Goal: Use online tool/utility: Utilize a website feature to perform a specific function

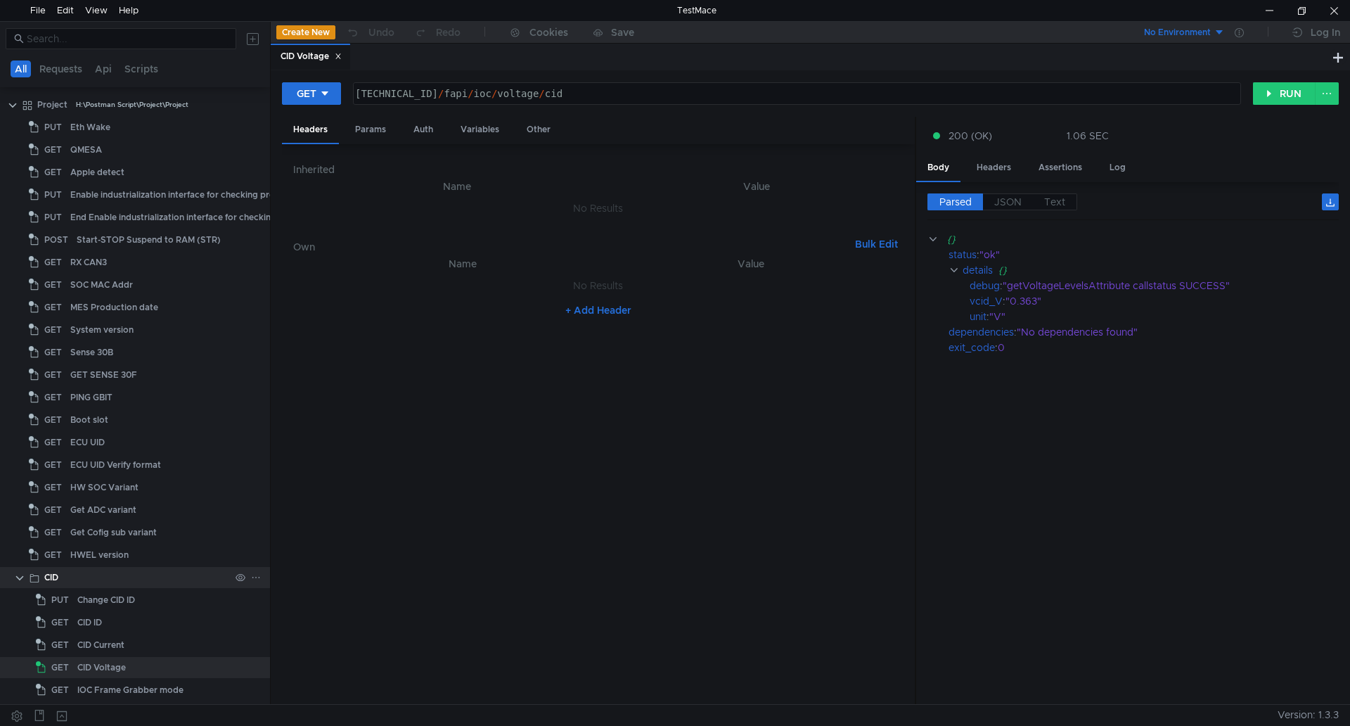
scroll to position [129, 0]
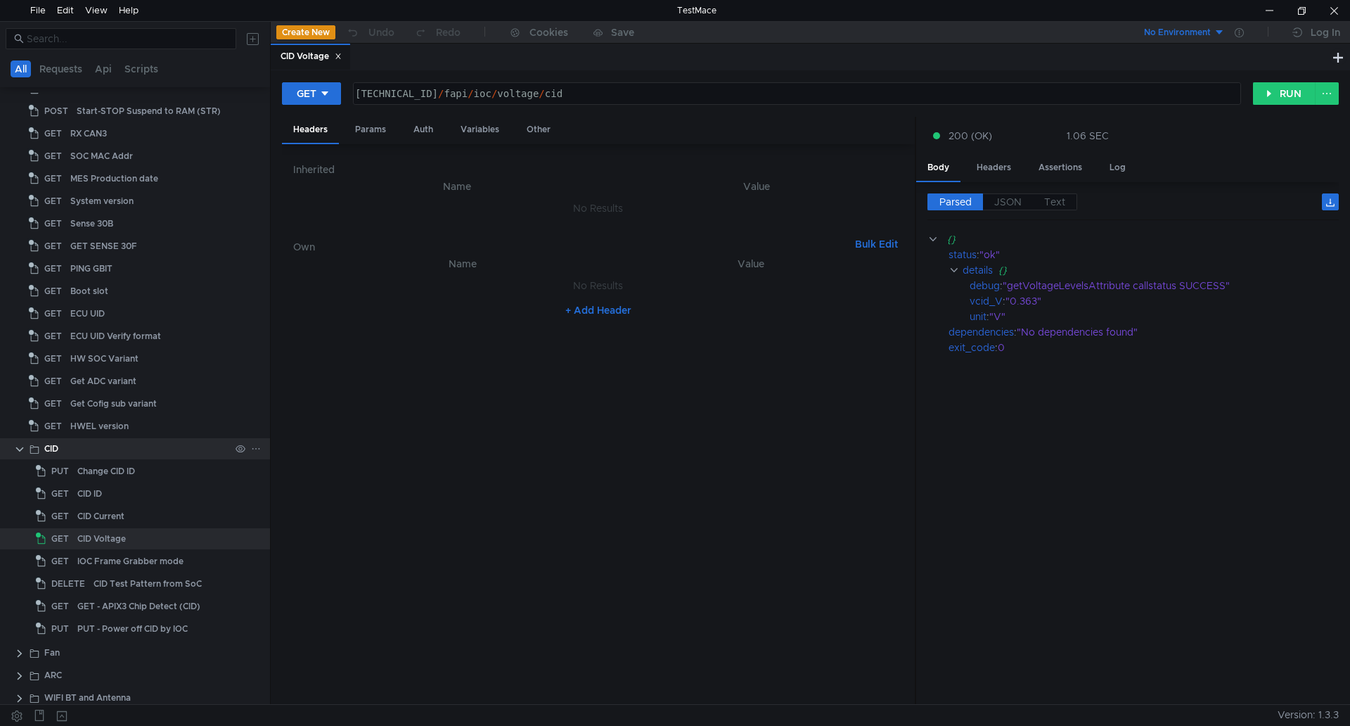
click at [20, 448] on clr-icon at bounding box center [19, 449] width 11 height 11
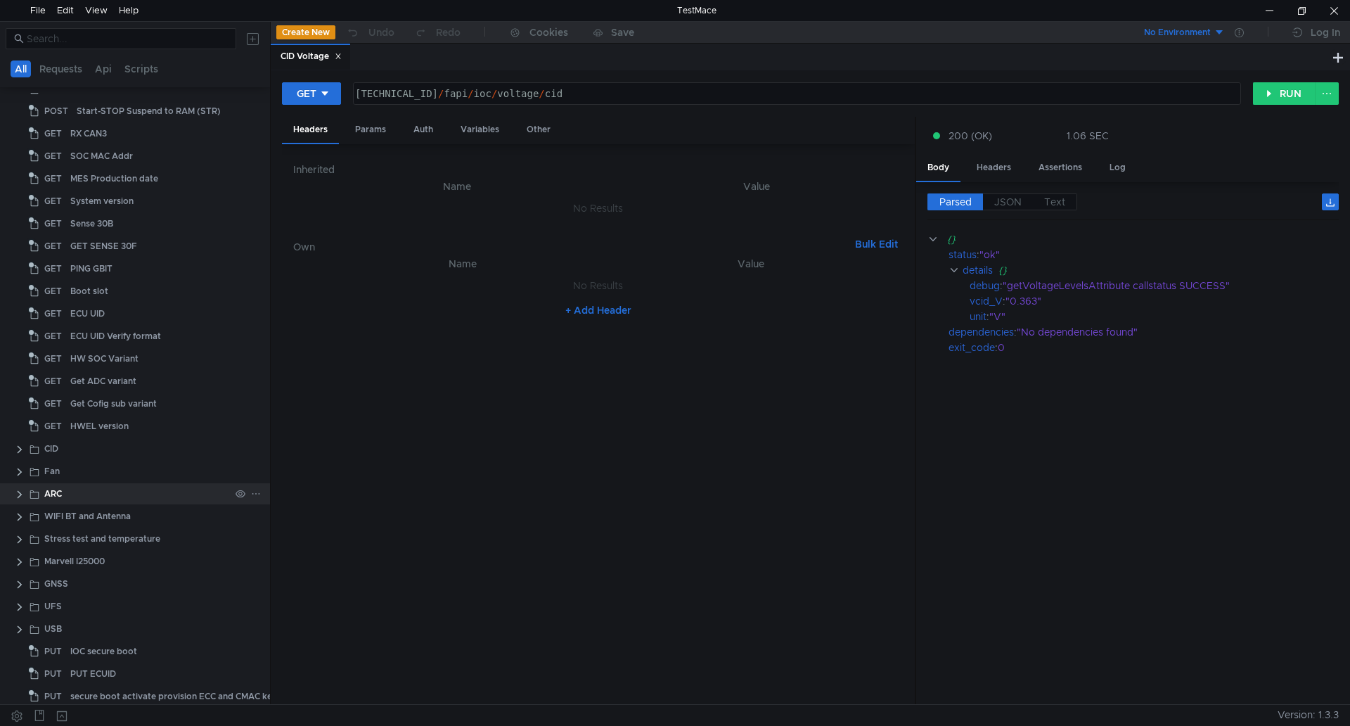
click at [22, 493] on clr-icon at bounding box center [19, 494] width 11 height 11
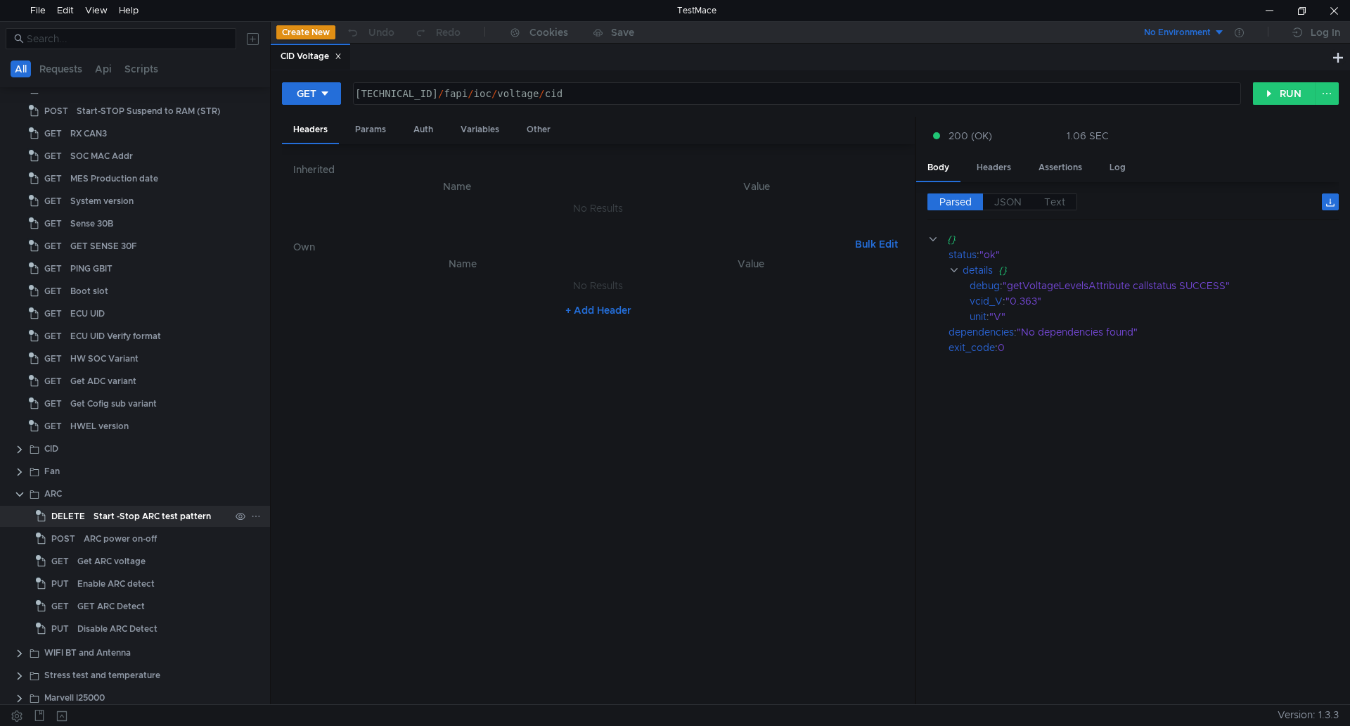
click at [113, 516] on div "Start -Stop ARC test pattern" at bounding box center [152, 516] width 117 height 21
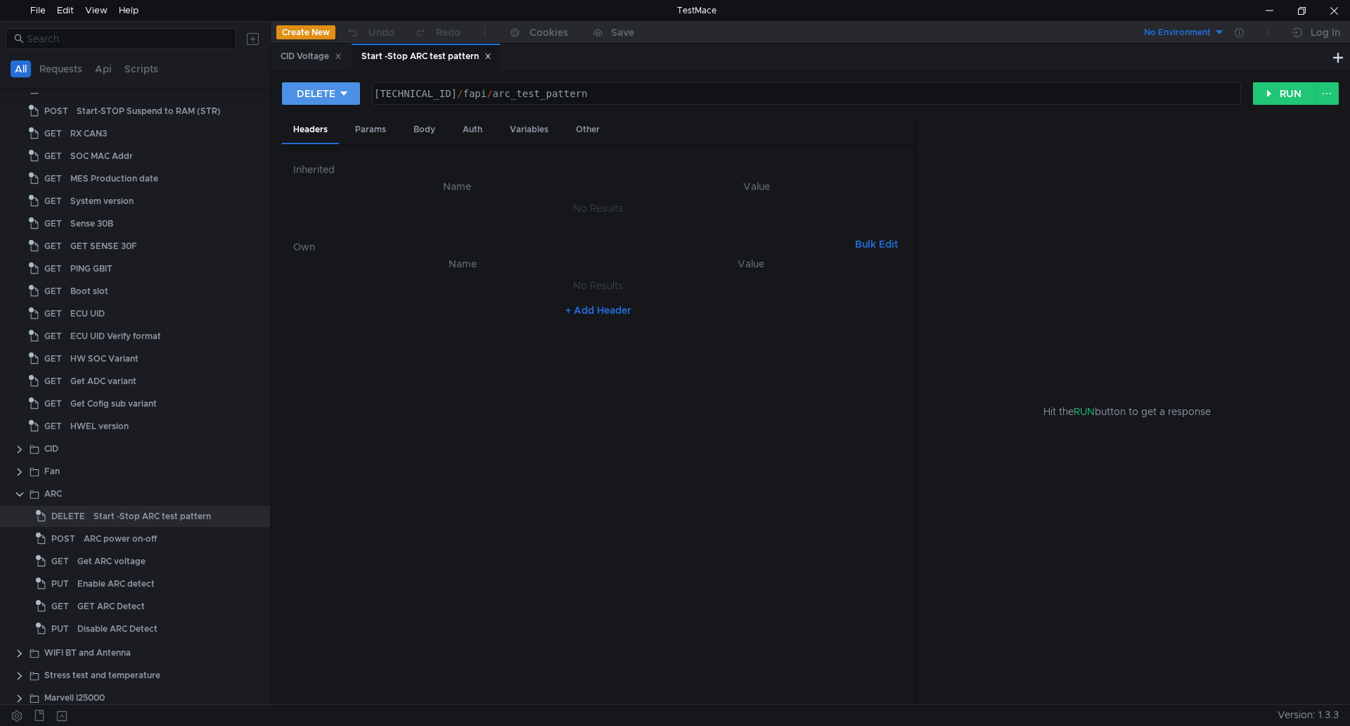
click at [343, 91] on icon at bounding box center [344, 94] width 10 height 10
click at [333, 148] on li "POST" at bounding box center [320, 145] width 77 height 23
click at [1271, 97] on button "RUN" at bounding box center [1284, 93] width 63 height 23
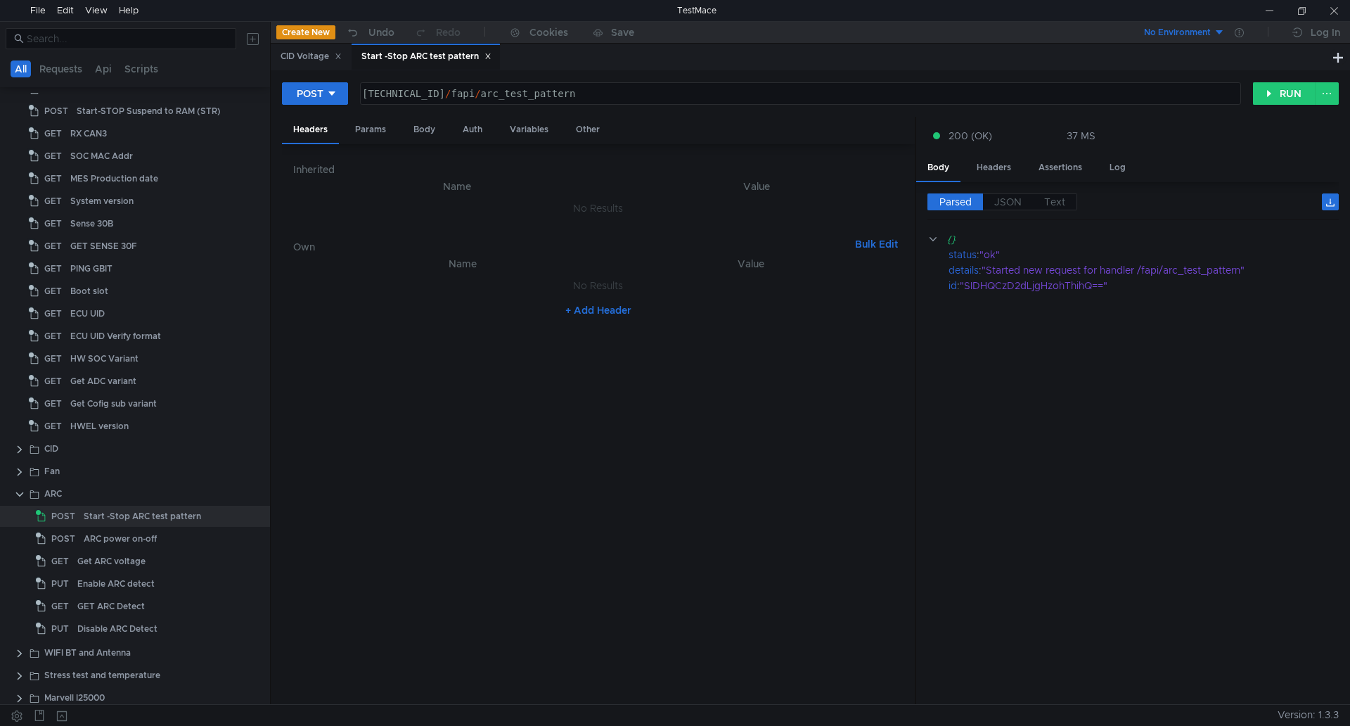
drag, startPoint x: 1145, startPoint y: 320, endPoint x: 1122, endPoint y: 312, distance: 24.5
click at [1145, 320] on cdk-virtual-scroll-viewport "{} status : "ok" details : "Started new request for handler /fapi/arc_test_patt…" at bounding box center [1133, 462] width 411 height 462
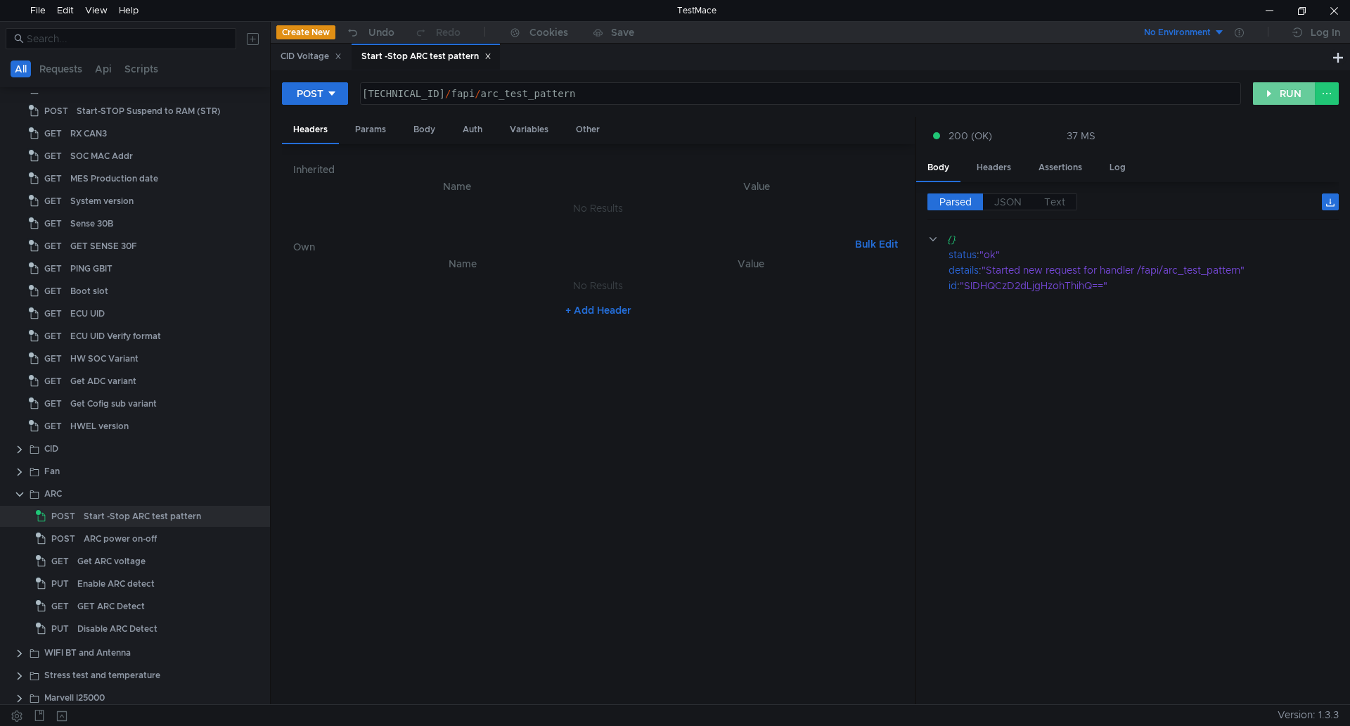
click at [1279, 91] on button "RUN" at bounding box center [1284, 93] width 63 height 23
click at [1294, 98] on button "RUN" at bounding box center [1284, 93] width 63 height 23
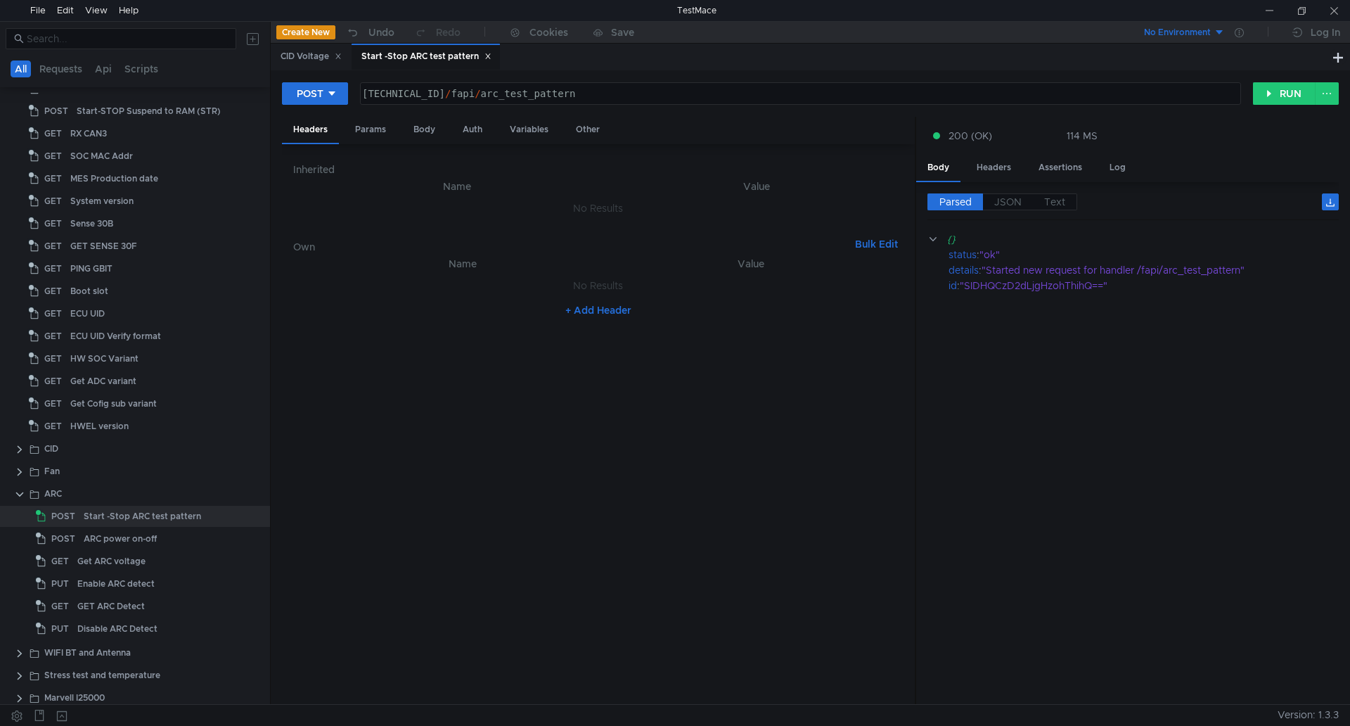
click at [1173, 620] on cdk-virtual-scroll-viewport "{} status : "ok" details : "Started new request for handler /fapi/arc_test_patt…" at bounding box center [1133, 462] width 411 height 462
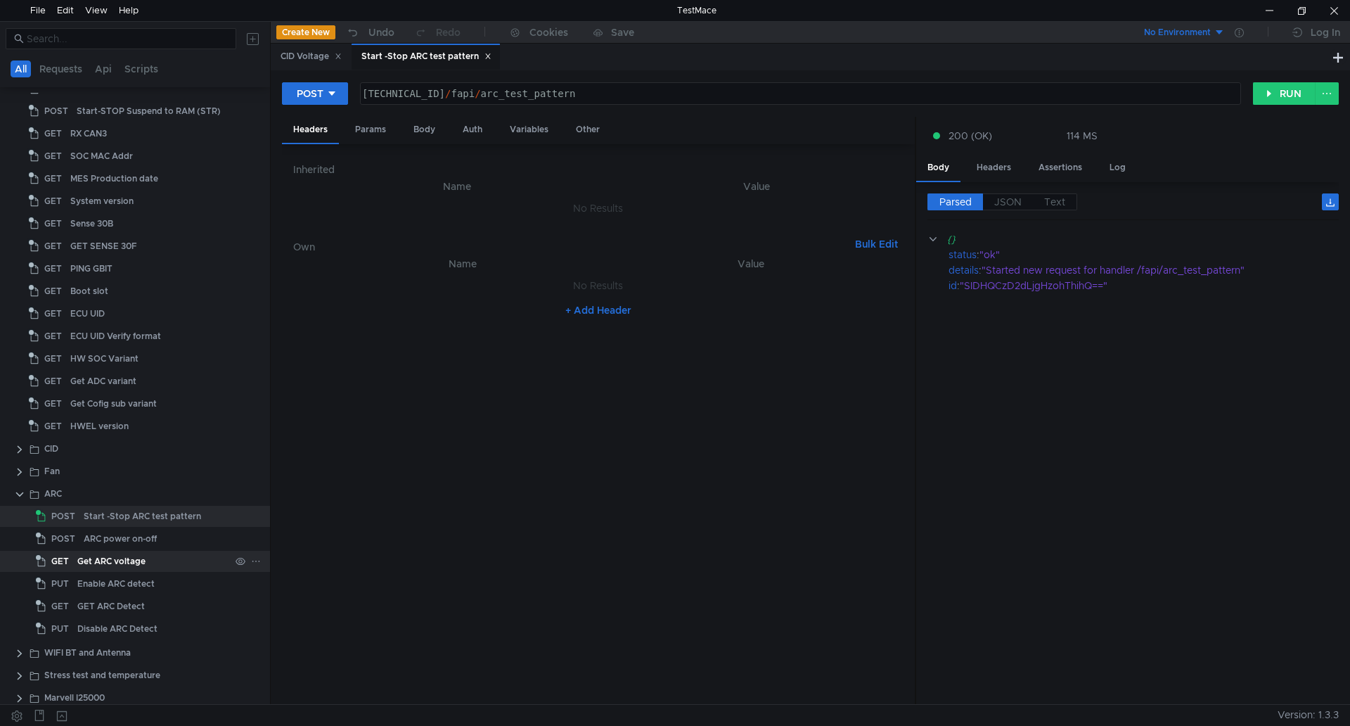
click at [147, 560] on div "Get ARC voltage" at bounding box center [153, 561] width 153 height 21
drag, startPoint x: 147, startPoint y: 560, endPoint x: 156, endPoint y: 557, distance: 9.6
click at [147, 559] on div "Get ARC voltage" at bounding box center [153, 561] width 153 height 21
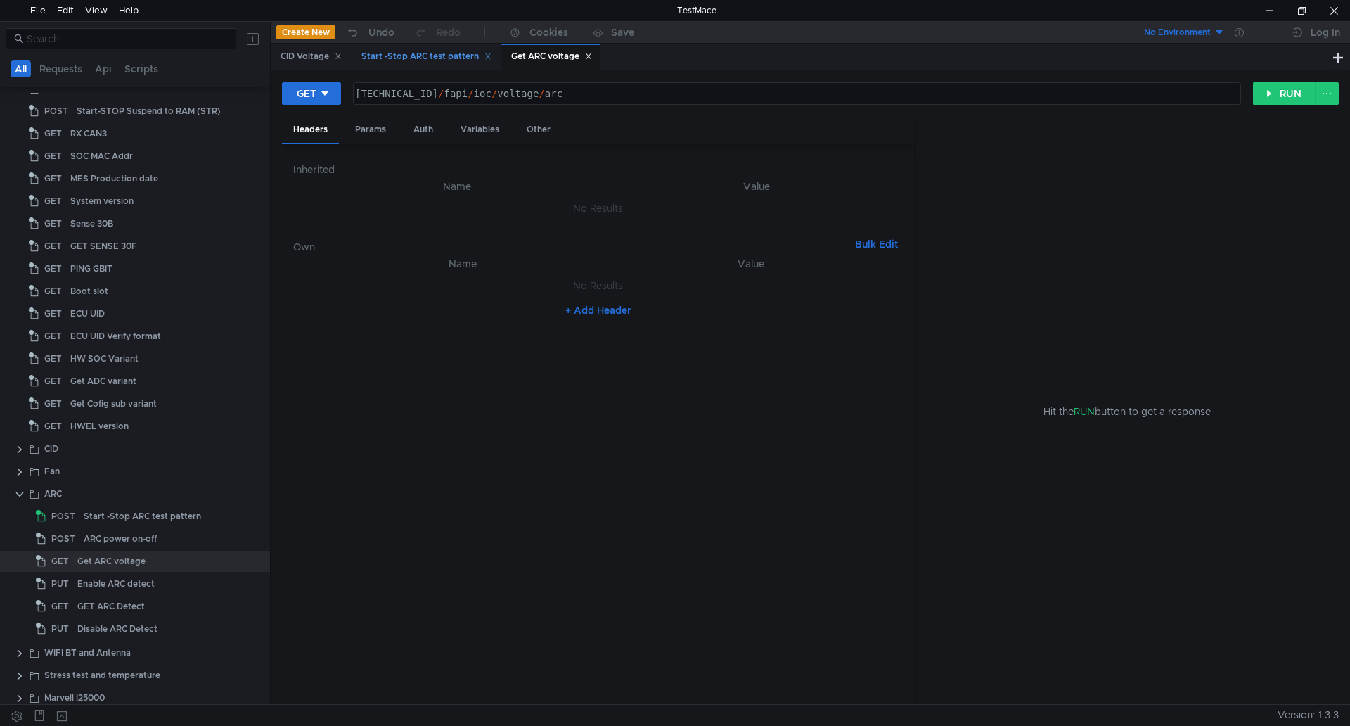
click at [433, 54] on div "Start -Stop ARC test pattern" at bounding box center [426, 56] width 130 height 15
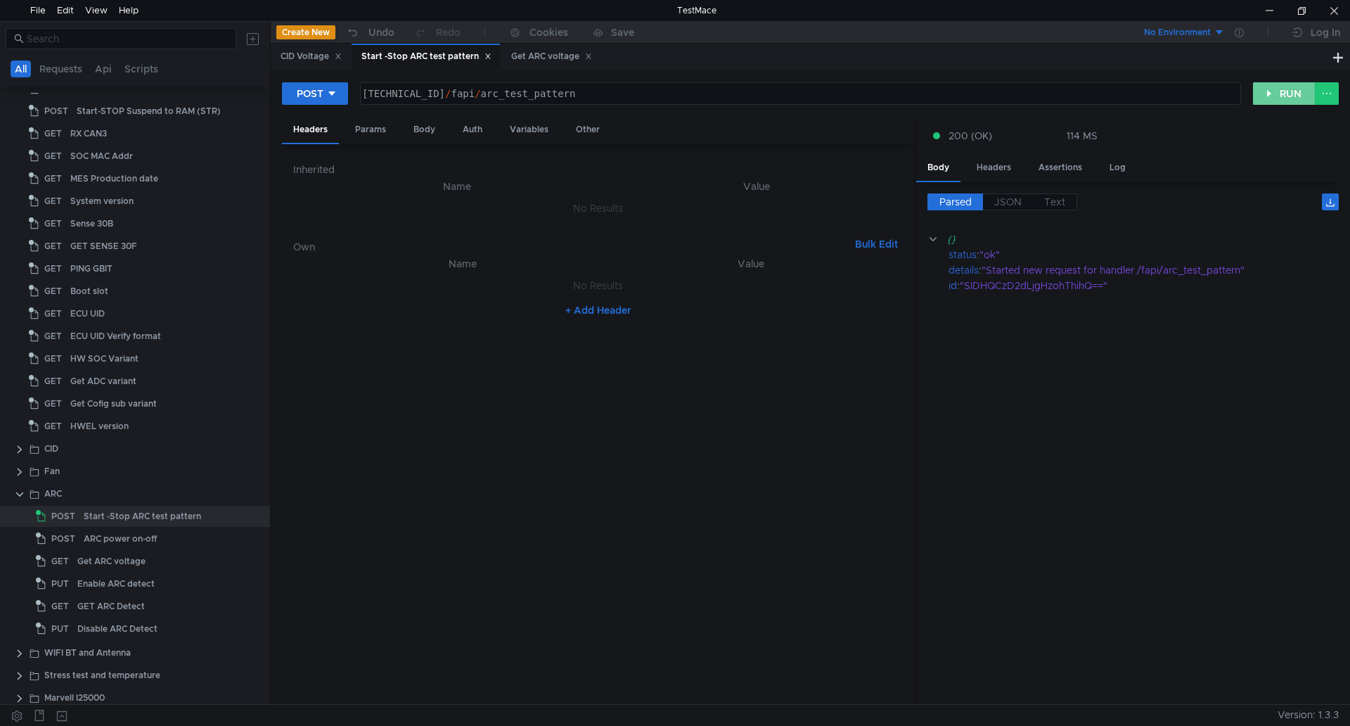
click at [1295, 94] on button "RUN" at bounding box center [1284, 93] width 63 height 23
click at [558, 56] on div "Get ARC voltage" at bounding box center [551, 56] width 81 height 15
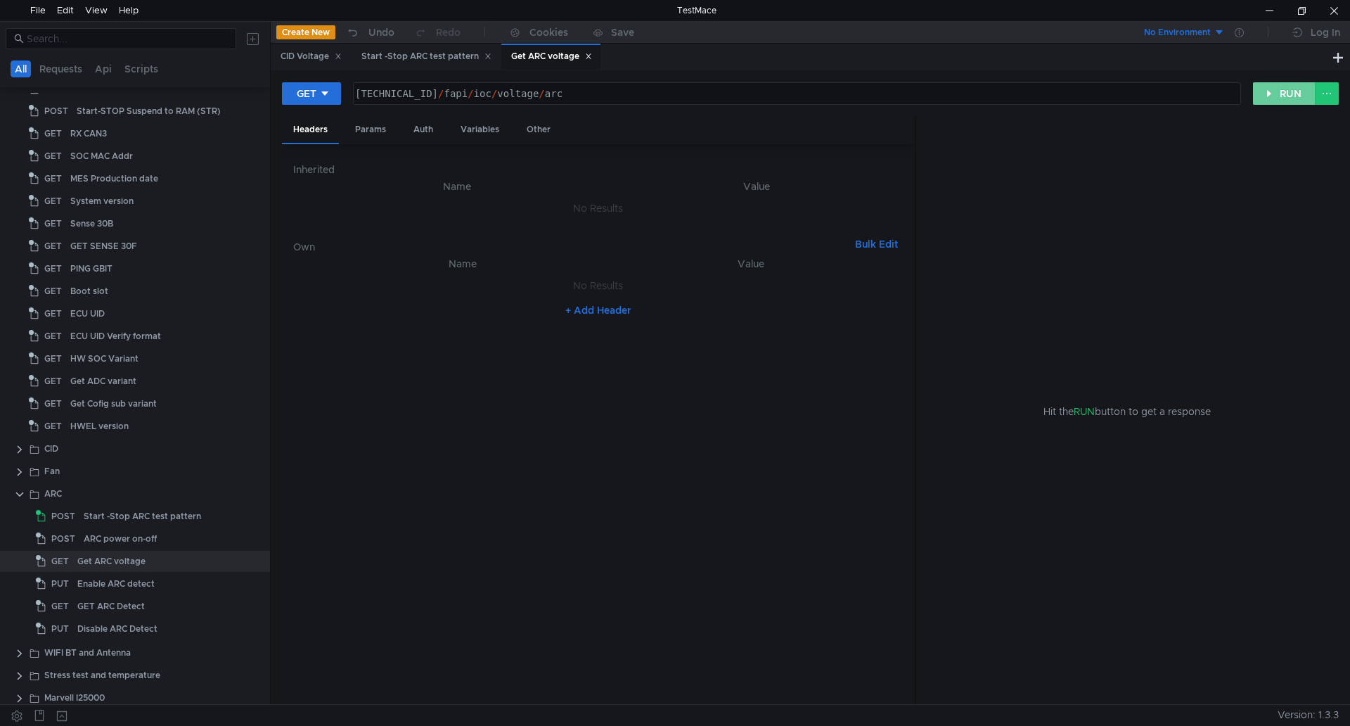
click at [1293, 90] on button "RUN" at bounding box center [1284, 93] width 63 height 23
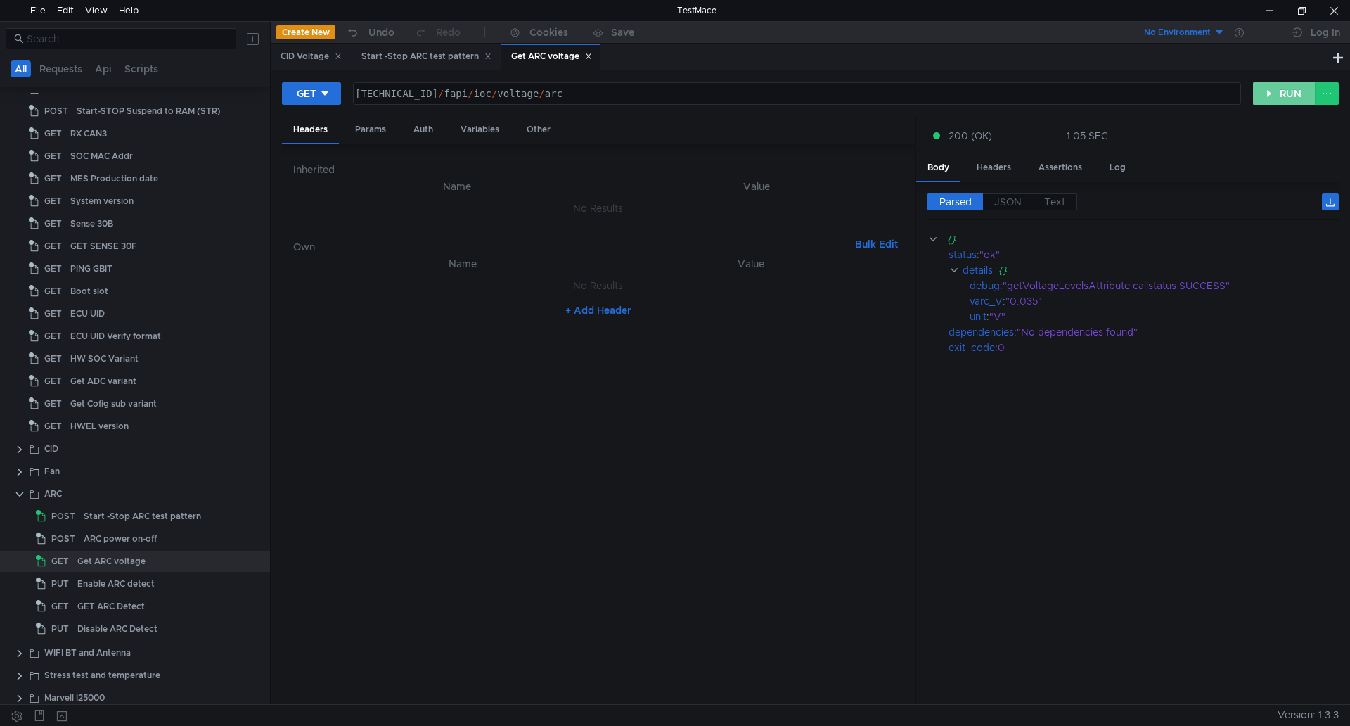
click at [1279, 99] on button "RUN" at bounding box center [1284, 93] width 63 height 23
click at [1278, 103] on button "RUN" at bounding box center [1284, 93] width 63 height 23
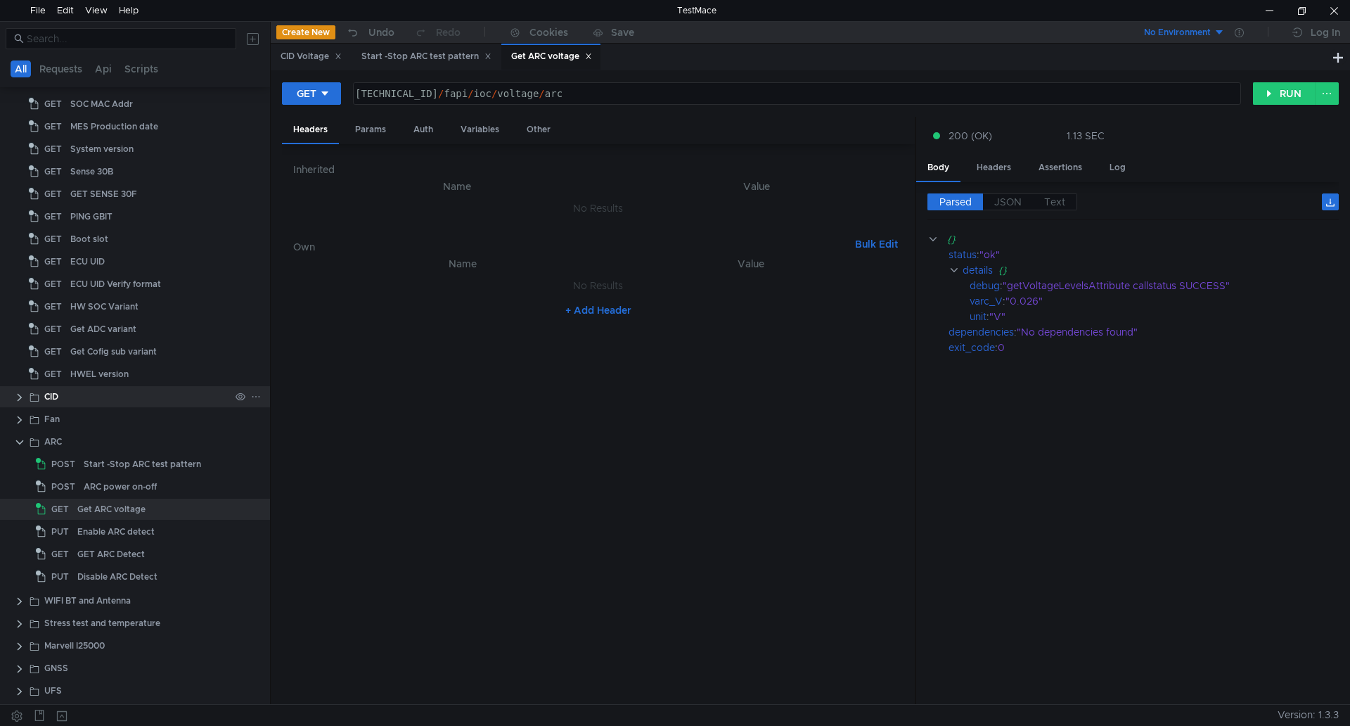
scroll to position [199, 0]
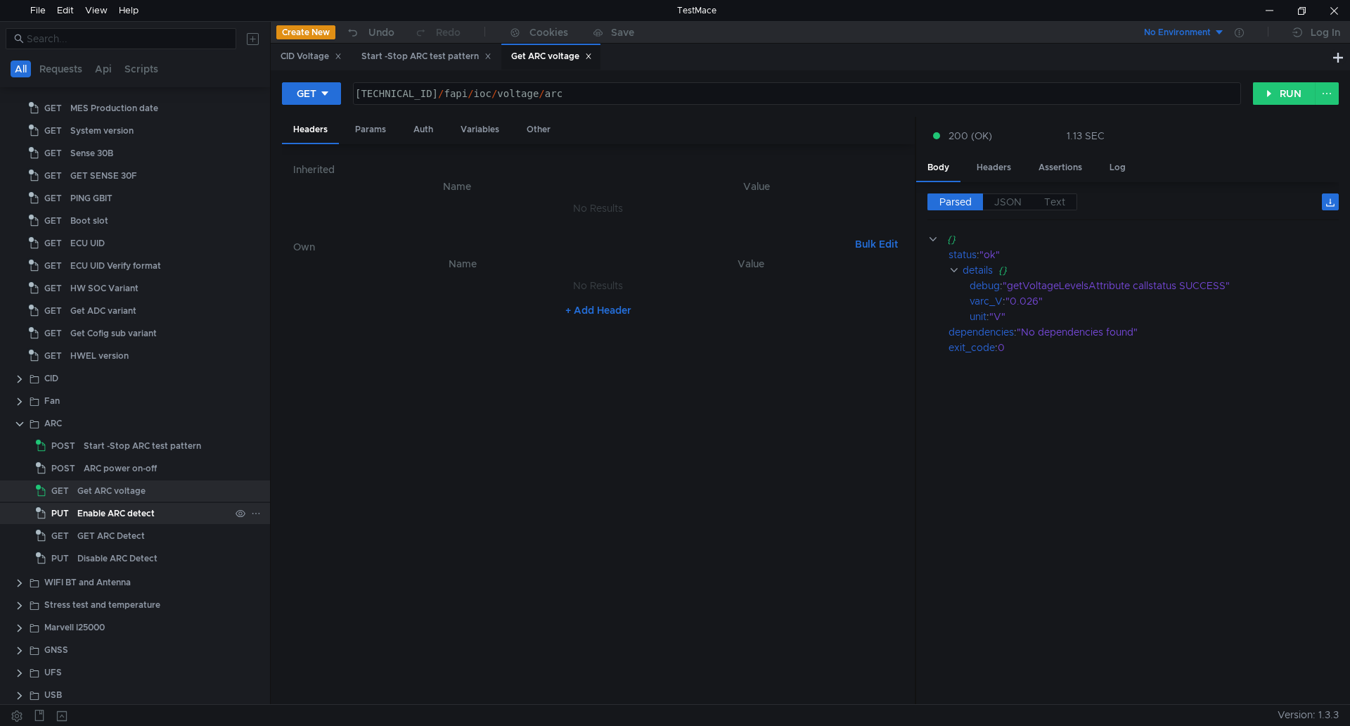
click at [139, 507] on div "Enable ARC detect" at bounding box center [115, 513] width 77 height 21
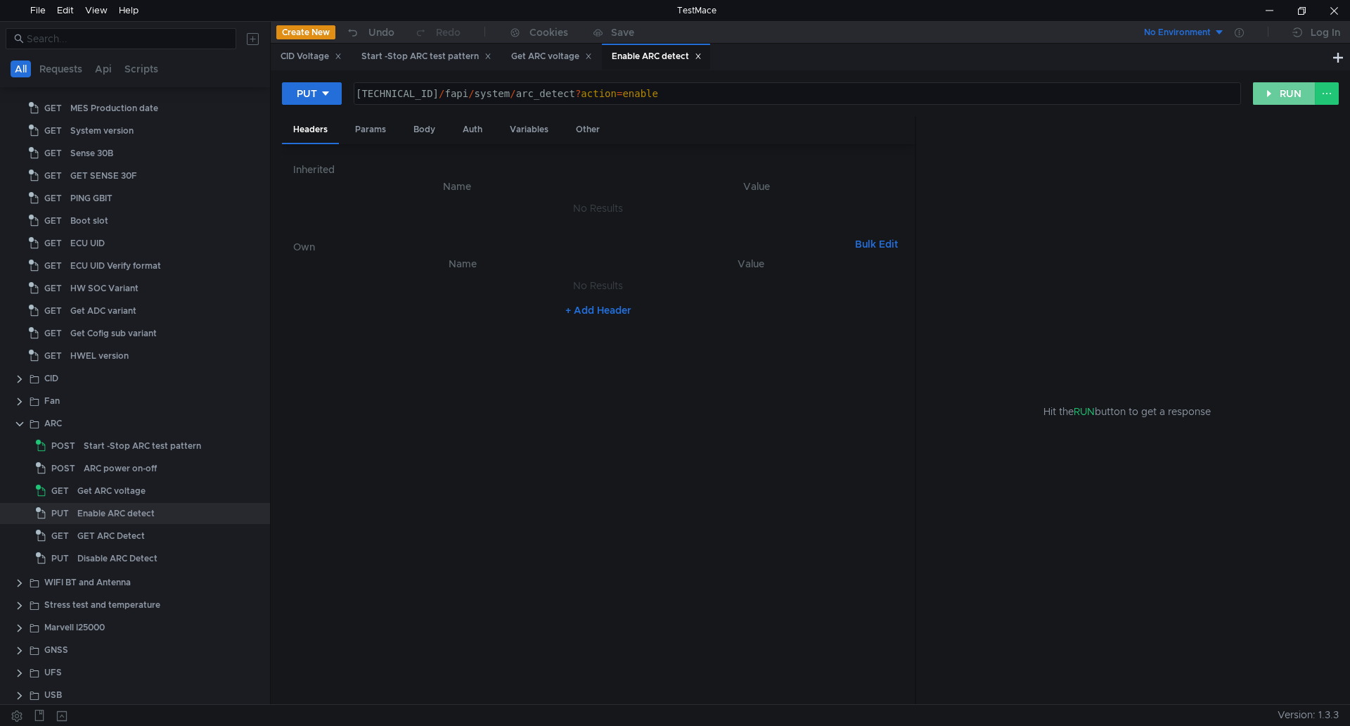
click at [1295, 94] on button "RUN" at bounding box center [1284, 93] width 63 height 23
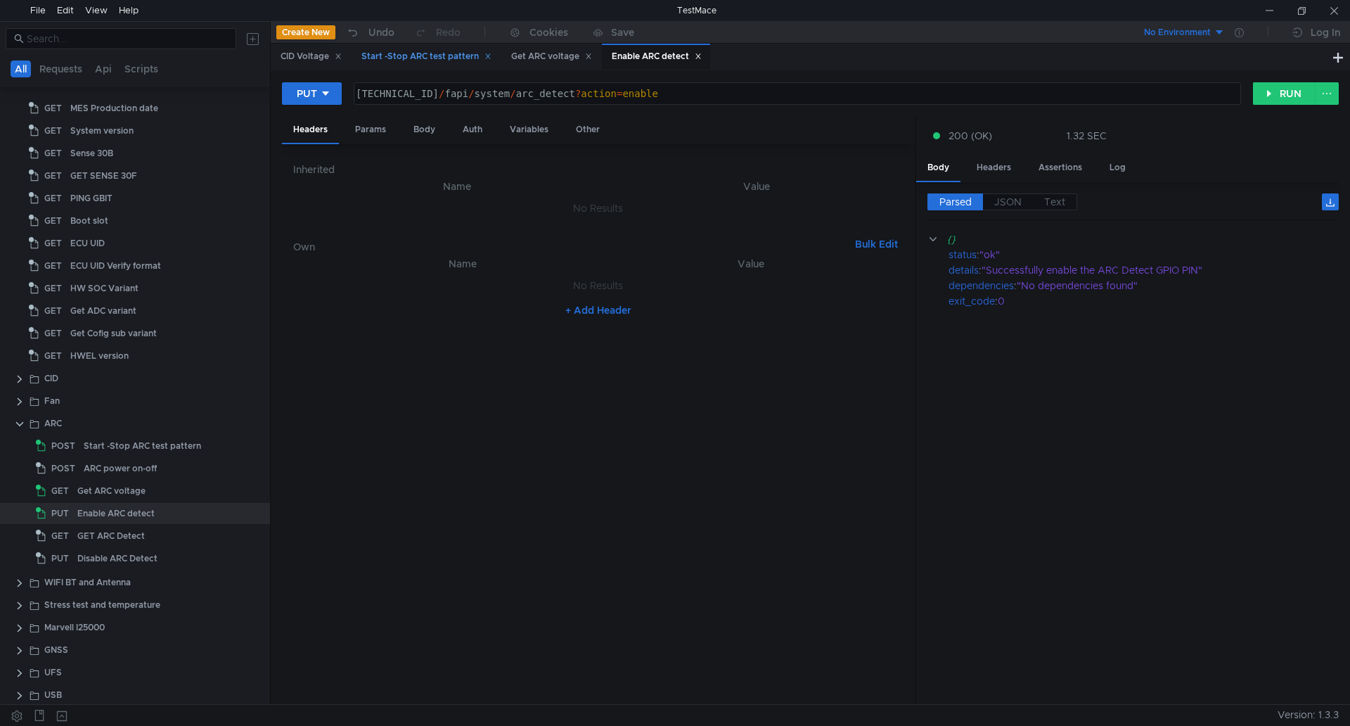
click at [440, 60] on div "Start -Stop ARC test pattern" at bounding box center [426, 56] width 130 height 15
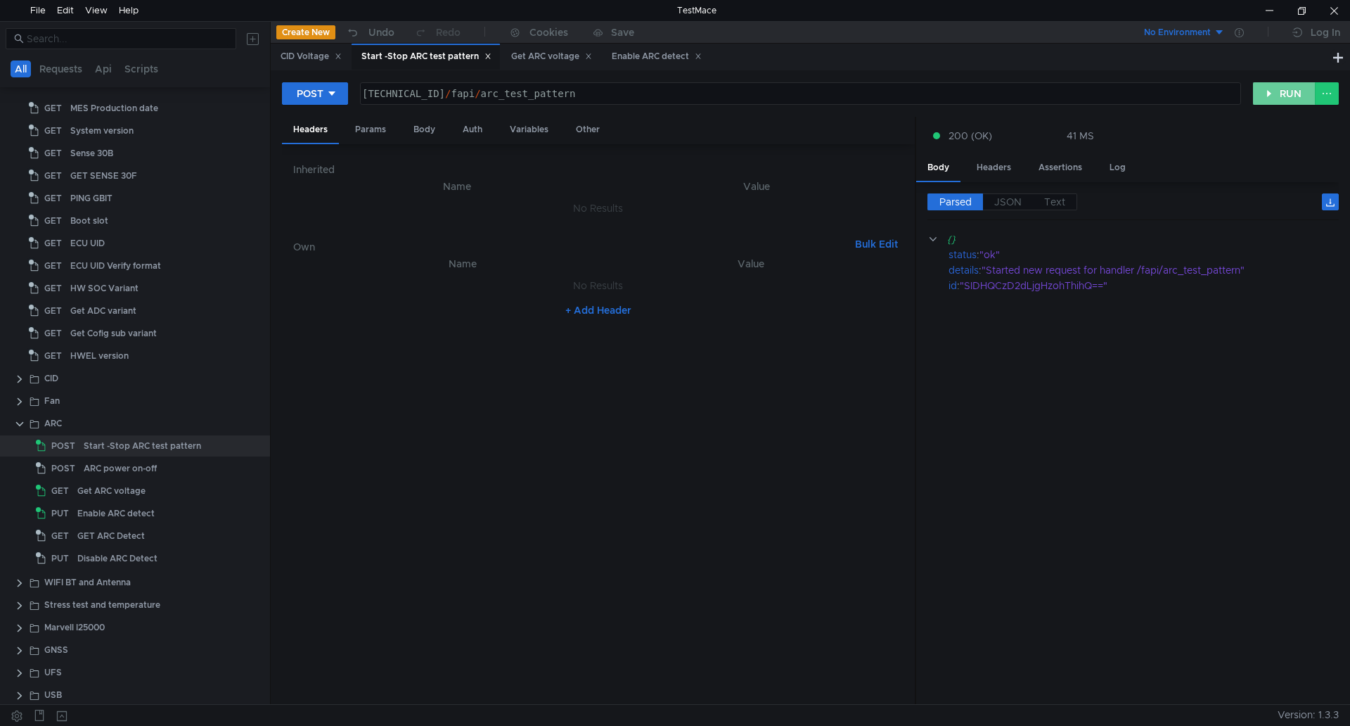
click at [1277, 98] on button "RUN" at bounding box center [1284, 93] width 63 height 23
click at [555, 56] on div "Get ARC voltage" at bounding box center [551, 56] width 81 height 15
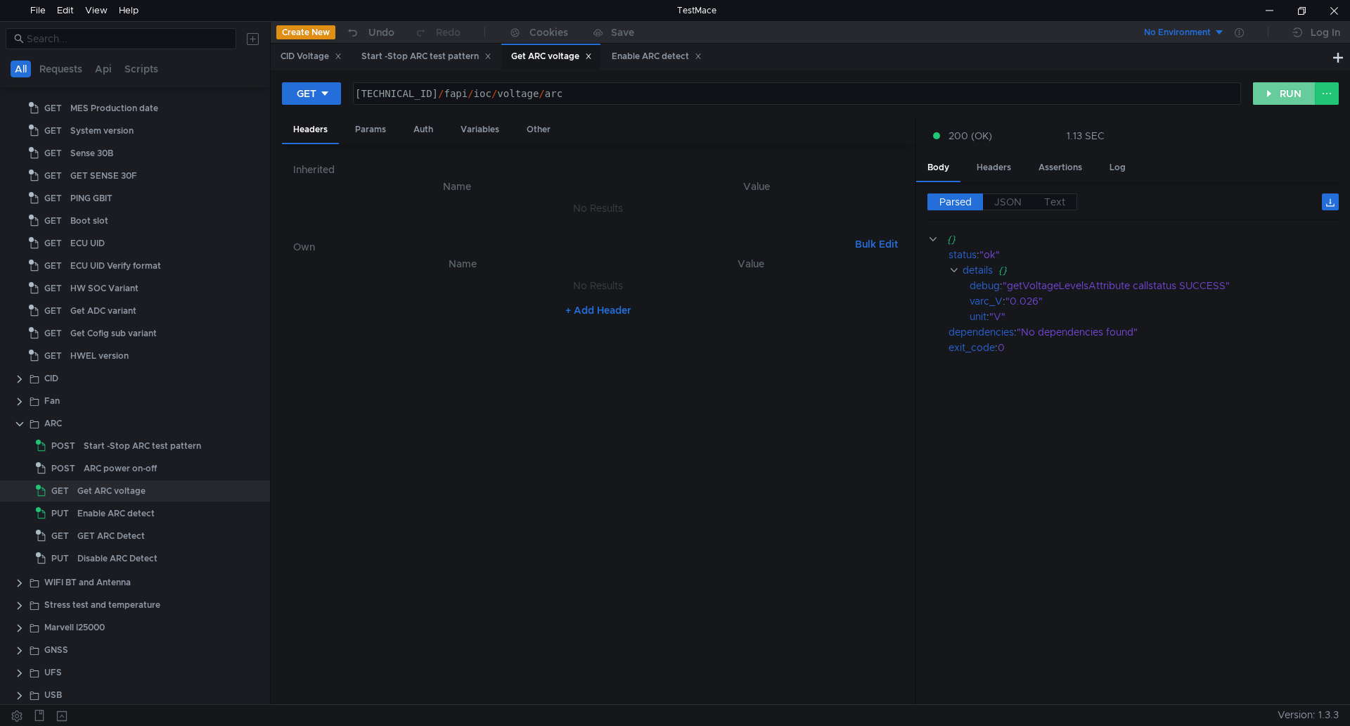
click at [1286, 97] on button "RUN" at bounding box center [1284, 93] width 63 height 23
click at [1281, 105] on button "RUN" at bounding box center [1284, 93] width 63 height 23
click at [1282, 98] on button "RUN" at bounding box center [1284, 93] width 63 height 23
click at [431, 56] on div "Start -Stop ARC test pattern" at bounding box center [426, 56] width 130 height 15
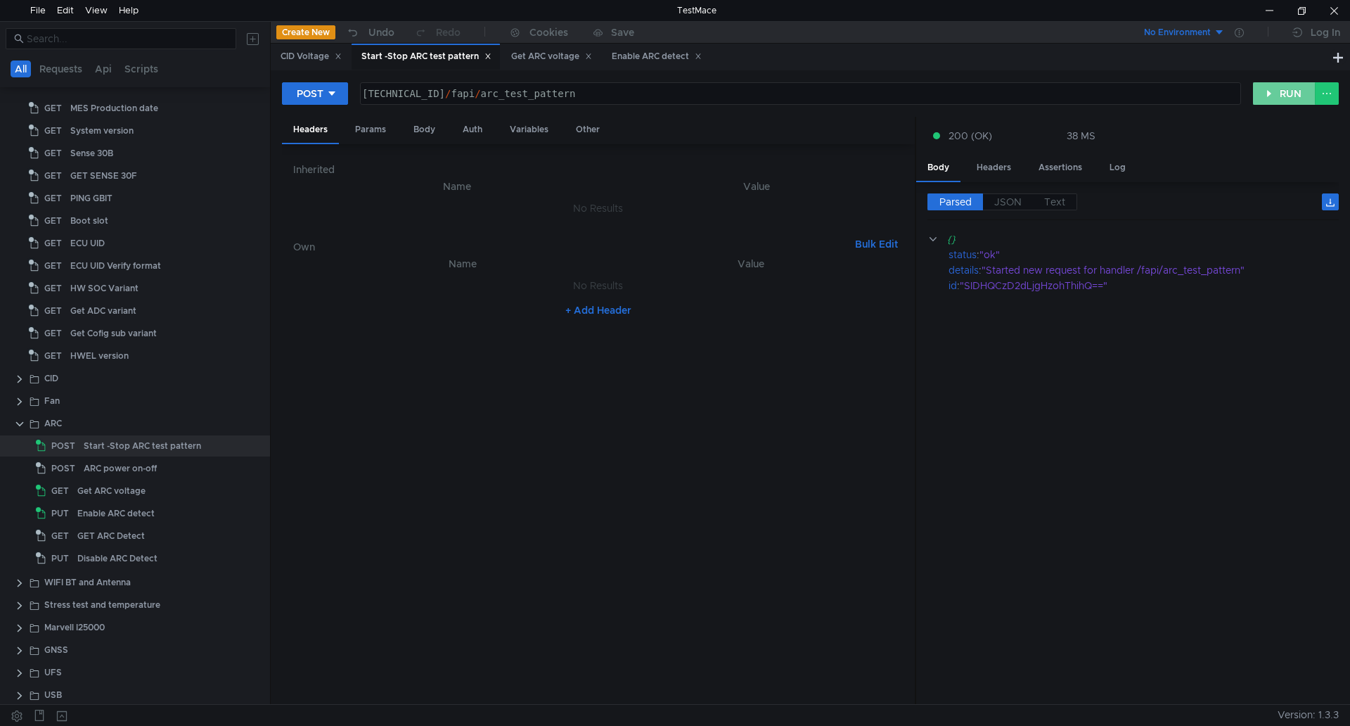
click at [1293, 88] on button "RUN" at bounding box center [1284, 93] width 63 height 23
click at [550, 58] on div "Get ARC voltage" at bounding box center [551, 56] width 81 height 15
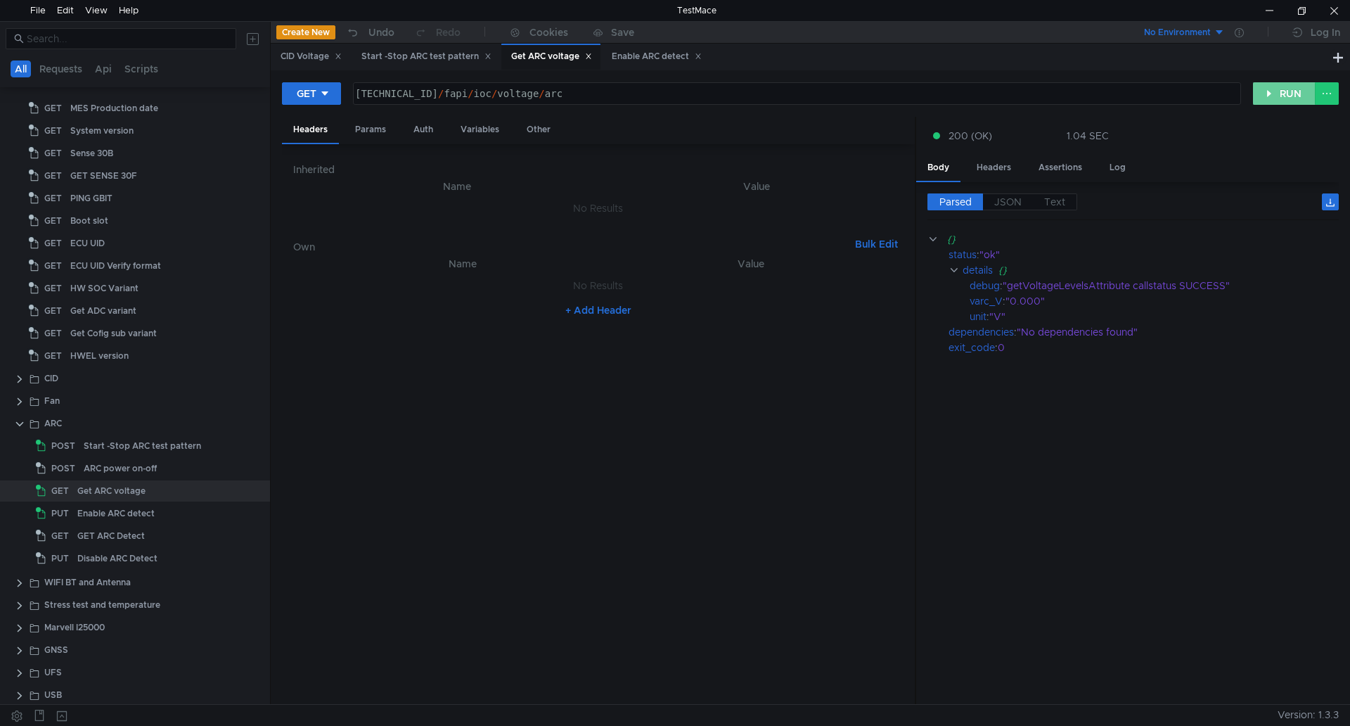
click at [1290, 102] on button "RUN" at bounding box center [1284, 93] width 63 height 23
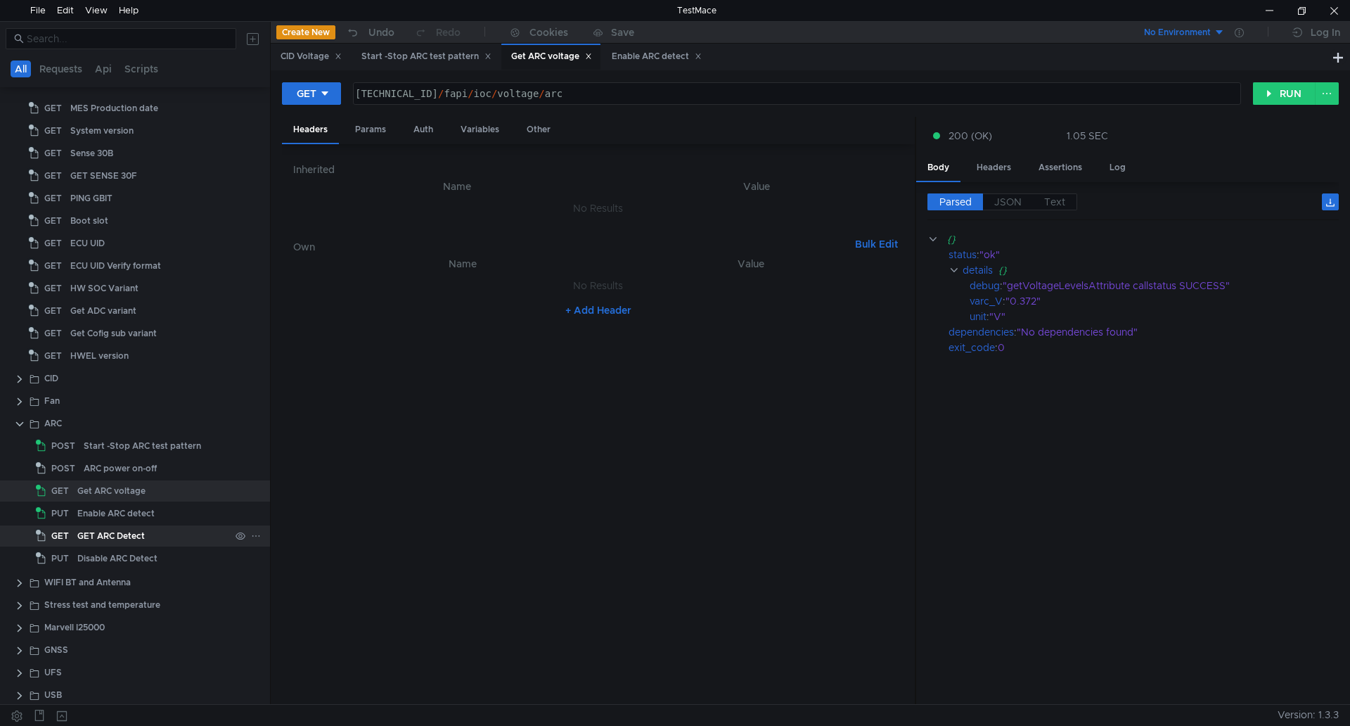
click at [135, 539] on div "GET ARC Detect" at bounding box center [111, 535] width 68 height 21
click at [130, 535] on div "GET ARC Detect" at bounding box center [111, 535] width 68 height 21
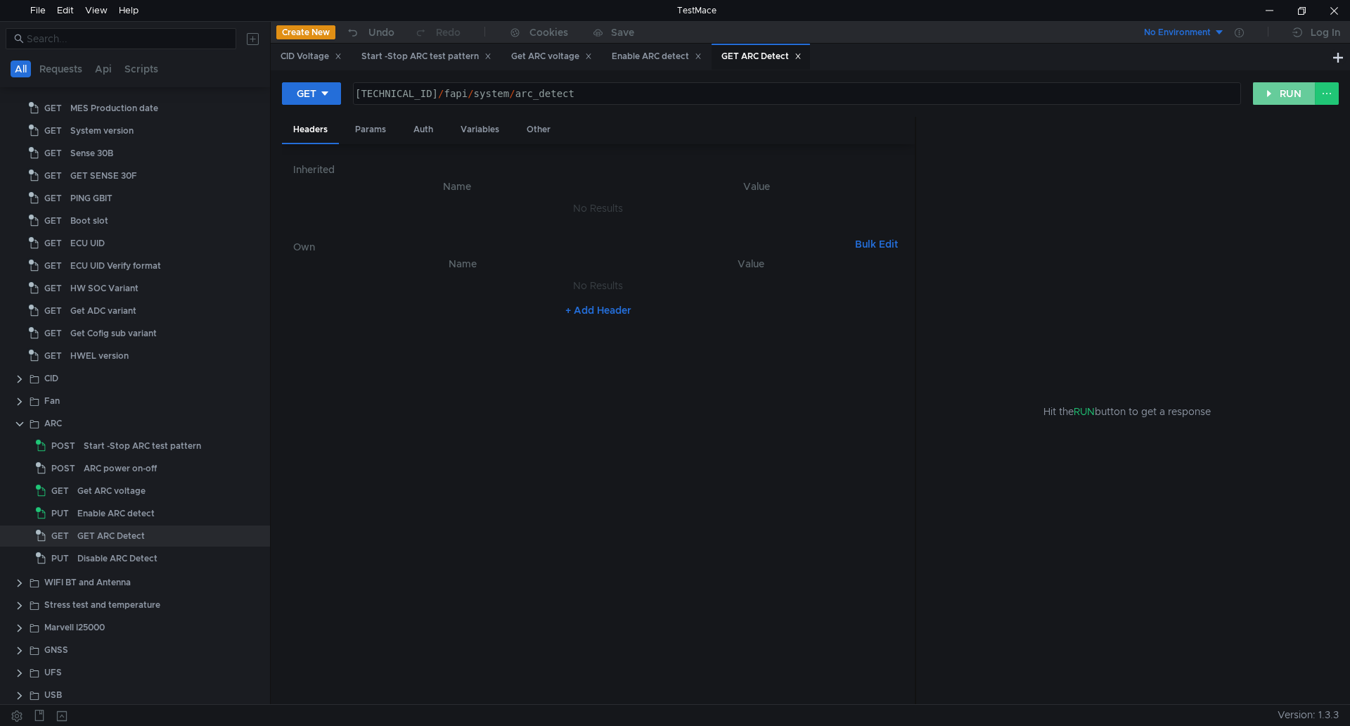
click at [1278, 95] on button "RUN" at bounding box center [1284, 93] width 63 height 23
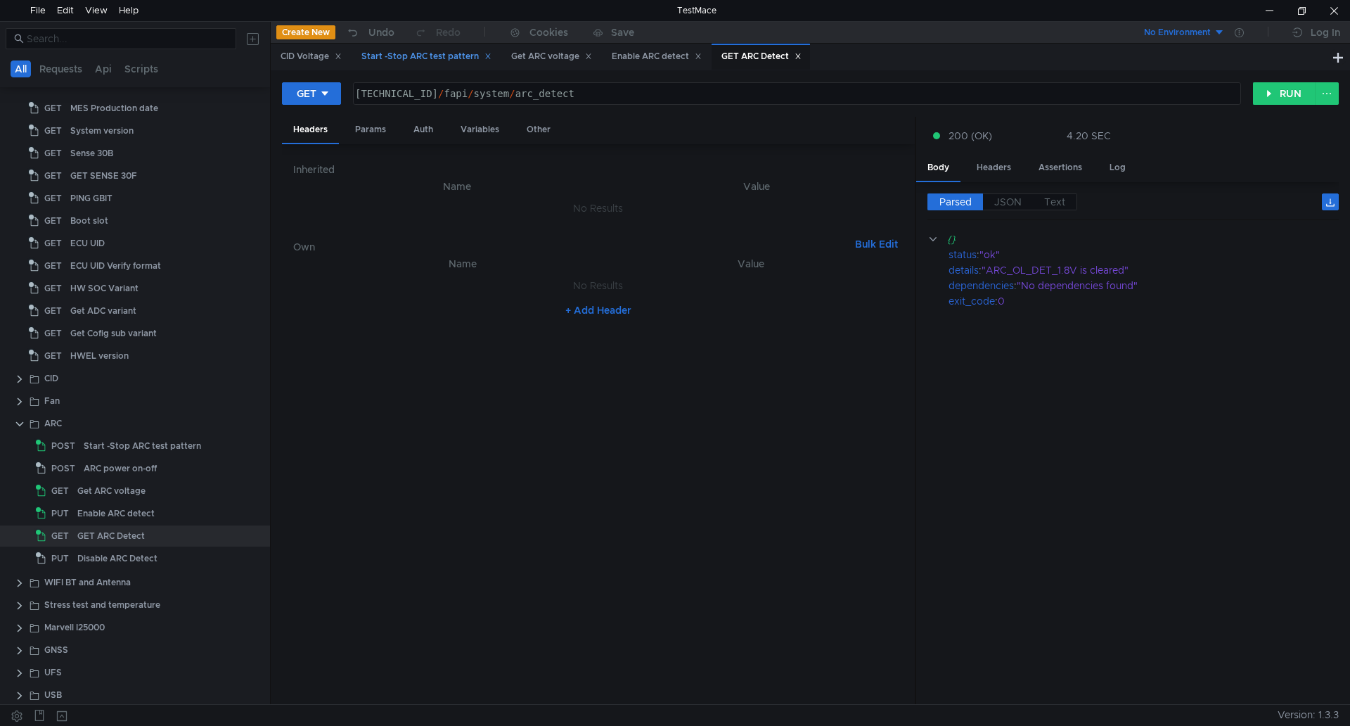
click at [452, 59] on div "Start -Stop ARC test pattern" at bounding box center [426, 56] width 130 height 15
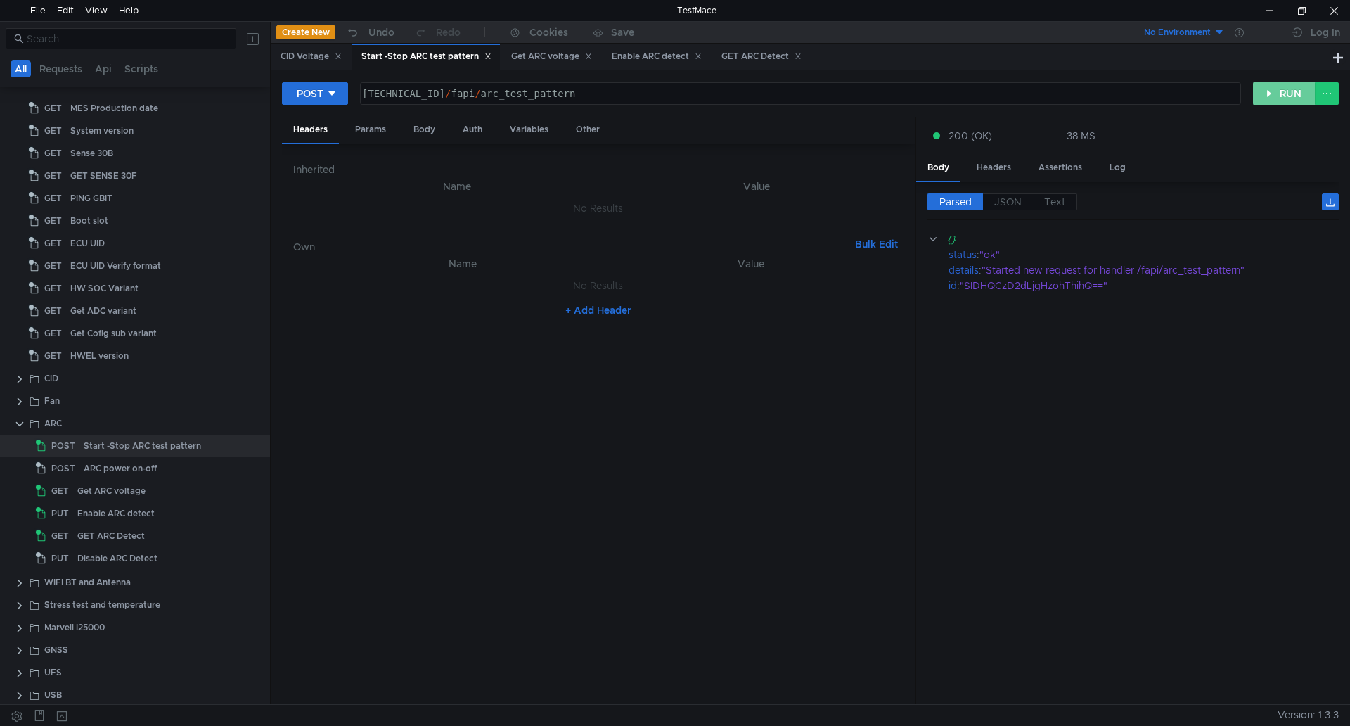
click at [1297, 91] on button "RUN" at bounding box center [1284, 93] width 63 height 23
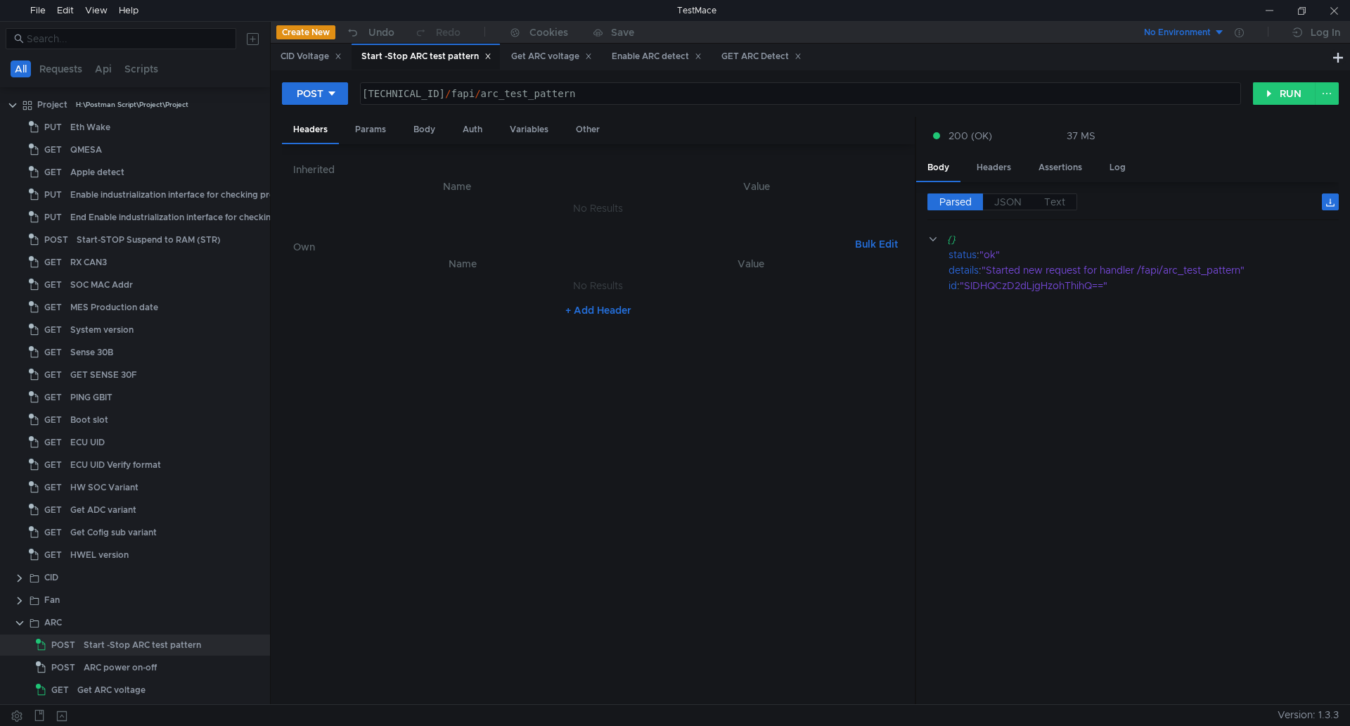
scroll to position [199, 0]
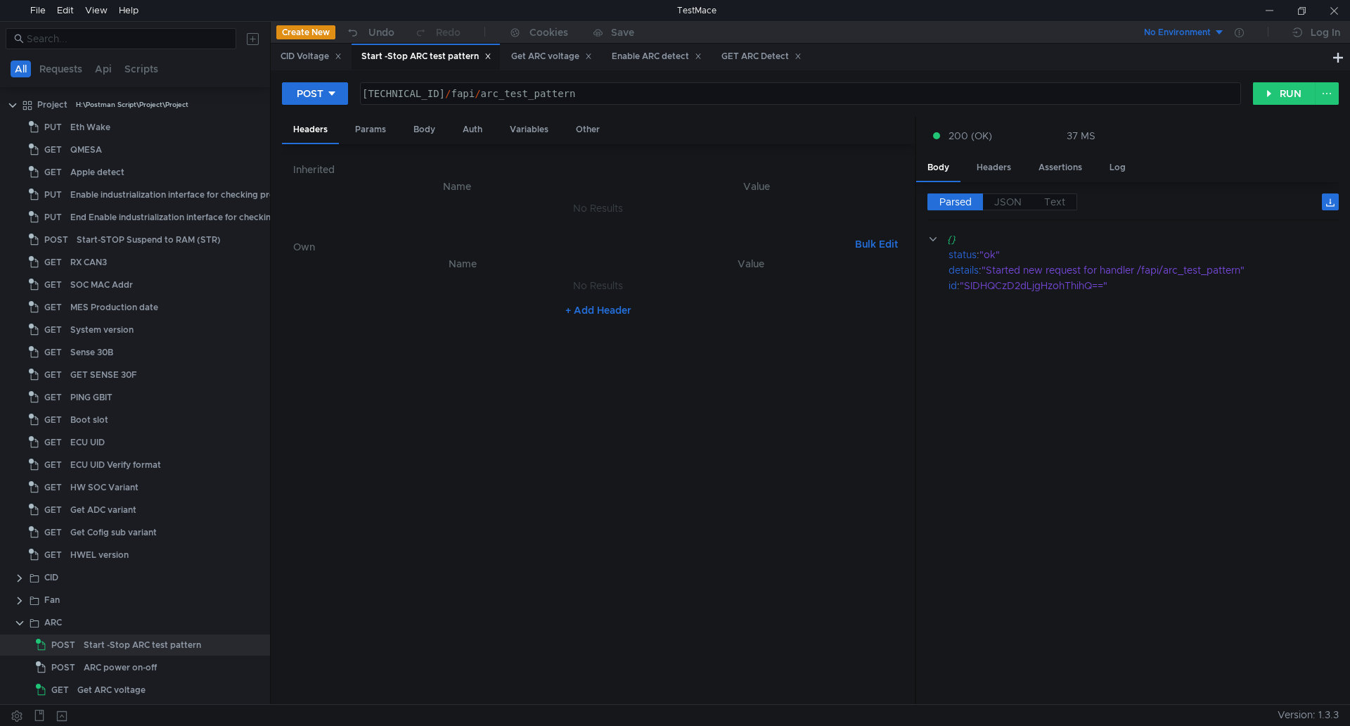
scroll to position [199, 0]
